Goal: Information Seeking & Learning: Learn about a topic

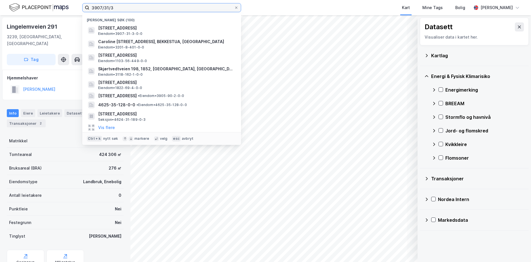
drag, startPoint x: 137, startPoint y: 10, endPoint x: 82, endPoint y: 13, distance: 55.7
click at [82, 13] on div "3907/31/3 Nylige søk (100) [STREET_ADDRESS], [GEOGRAPHIC_DATA], [GEOGRAPHIC_DAT…" at bounding box center [265, 7] width 531 height 15
paste input "449/23/7"
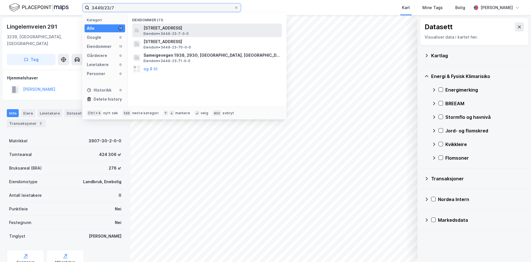
type input "3449/23/7"
click at [170, 27] on span "[STREET_ADDRESS]" at bounding box center [212, 28] width 136 height 7
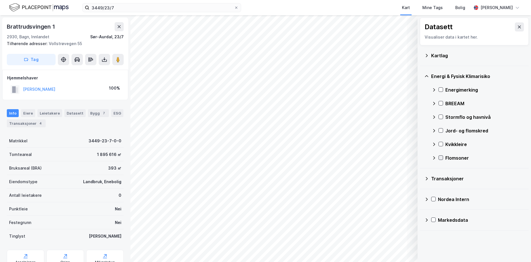
click at [439, 158] on icon at bounding box center [441, 158] width 4 height 4
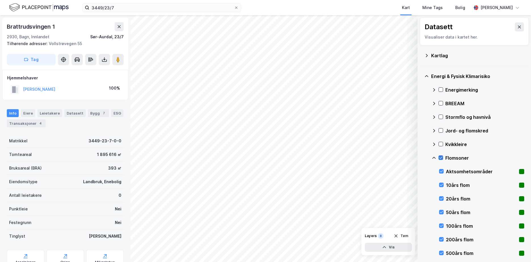
click at [440, 156] on icon at bounding box center [441, 158] width 4 height 4
click at [442, 144] on icon at bounding box center [441, 144] width 4 height 4
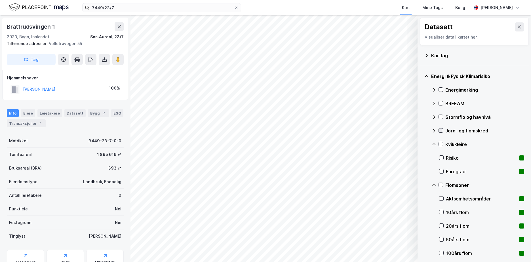
click at [439, 130] on icon at bounding box center [441, 130] width 4 height 4
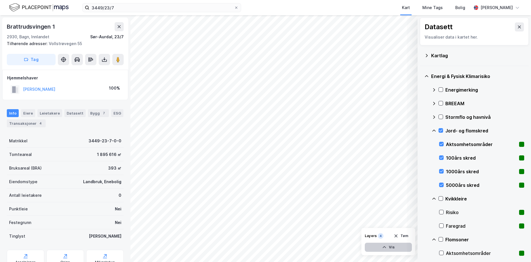
click at [387, 246] on icon "button" at bounding box center [384, 247] width 5 height 5
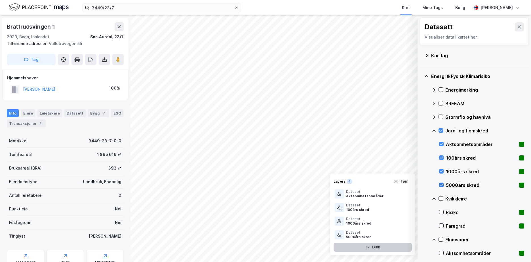
click at [442, 183] on div at bounding box center [441, 185] width 5 height 5
click at [442, 168] on div "1000års skred" at bounding box center [481, 172] width 85 height 14
click at [444, 157] on div "100års skred" at bounding box center [481, 158] width 85 height 14
click at [441, 115] on icon at bounding box center [441, 117] width 4 height 4
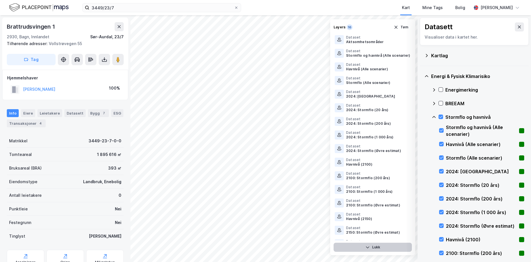
click at [435, 116] on icon at bounding box center [434, 117] width 5 height 5
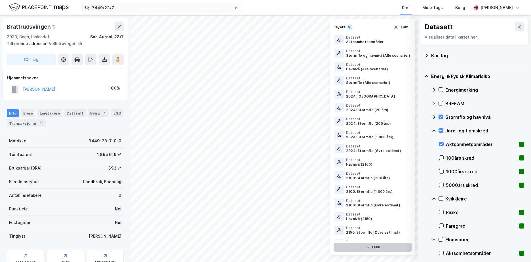
click at [367, 247] on icon "button" at bounding box center [367, 247] width 5 height 5
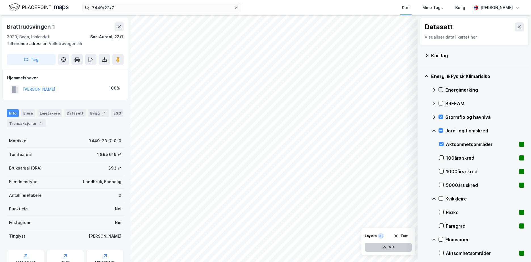
click at [441, 91] on icon at bounding box center [441, 90] width 4 height 4
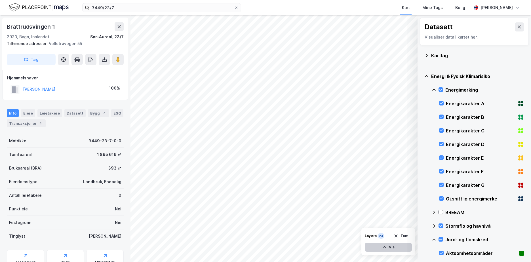
click at [433, 89] on icon at bounding box center [434, 90] width 5 height 5
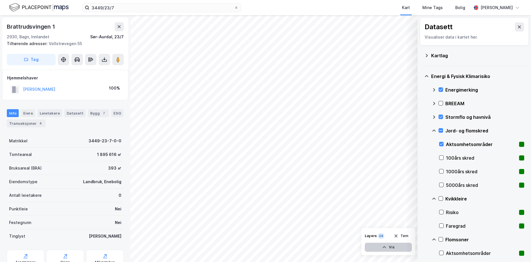
click at [435, 88] on icon at bounding box center [434, 90] width 5 height 5
click at [441, 197] on icon at bounding box center [441, 199] width 4 height 4
click at [434, 197] on icon at bounding box center [434, 199] width 5 height 5
click at [441, 224] on icon at bounding box center [441, 226] width 4 height 4
click at [434, 211] on icon at bounding box center [434, 212] width 5 height 5
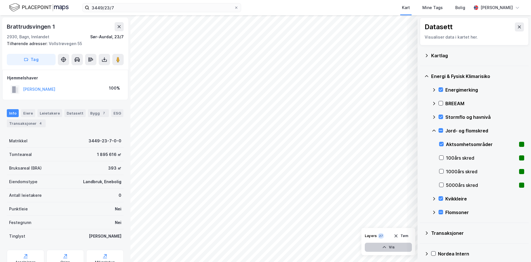
click at [426, 56] on icon at bounding box center [426, 55] width 5 height 5
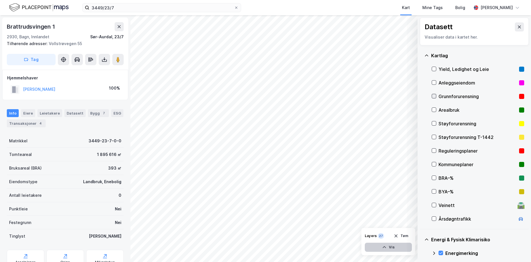
click at [434, 96] on icon at bounding box center [434, 96] width 4 height 4
click at [428, 55] on icon at bounding box center [426, 55] width 5 height 5
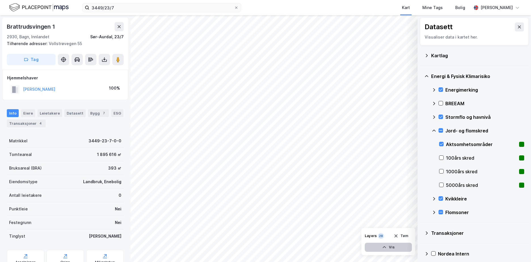
scroll to position [25, 0]
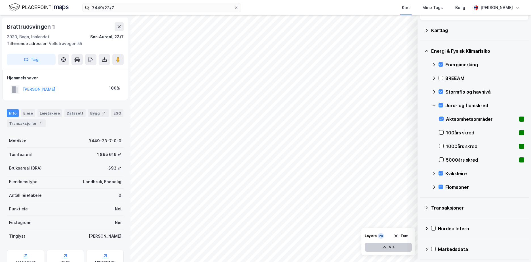
click at [435, 105] on icon at bounding box center [434, 105] width 5 height 5
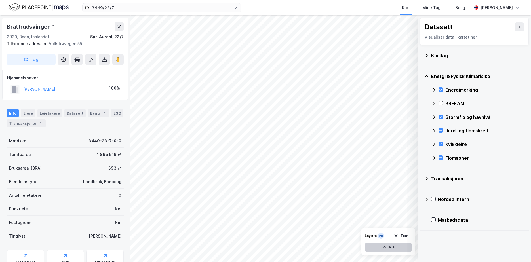
scroll to position [0, 0]
click at [401, 235] on button "Tøm" at bounding box center [401, 235] width 22 height 9
